Goal: Check status: Check status

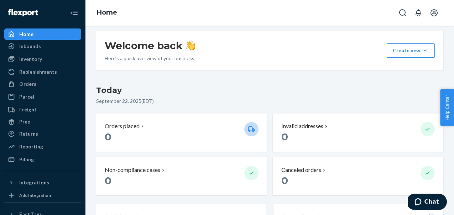
scroll to position [9, 0]
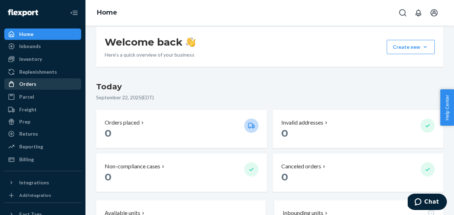
click at [47, 83] on div "Orders" at bounding box center [43, 84] width 76 height 10
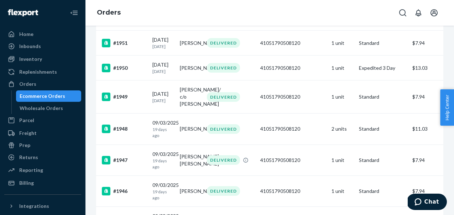
scroll to position [1463, 0]
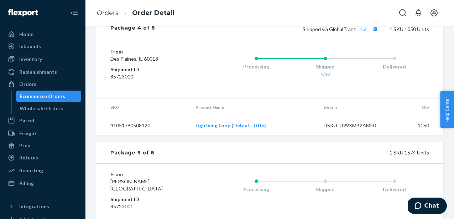
scroll to position [661, 0]
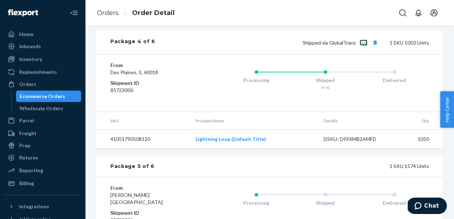
click at [366, 46] on link "null" at bounding box center [364, 43] width 8 height 6
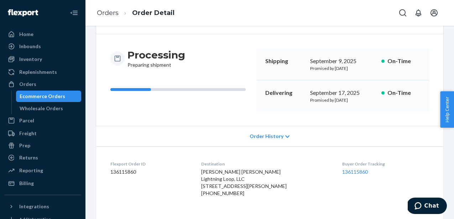
scroll to position [0, 0]
